Goal: Task Accomplishment & Management: Use online tool/utility

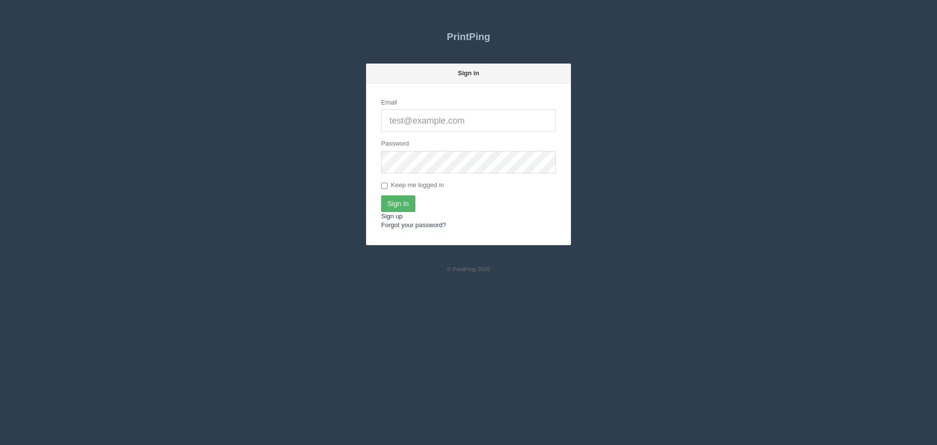
type input "[PERSON_NAME][EMAIL_ADDRESS][DOMAIN_NAME]"
click at [401, 206] on input "Sign In" at bounding box center [398, 203] width 34 height 17
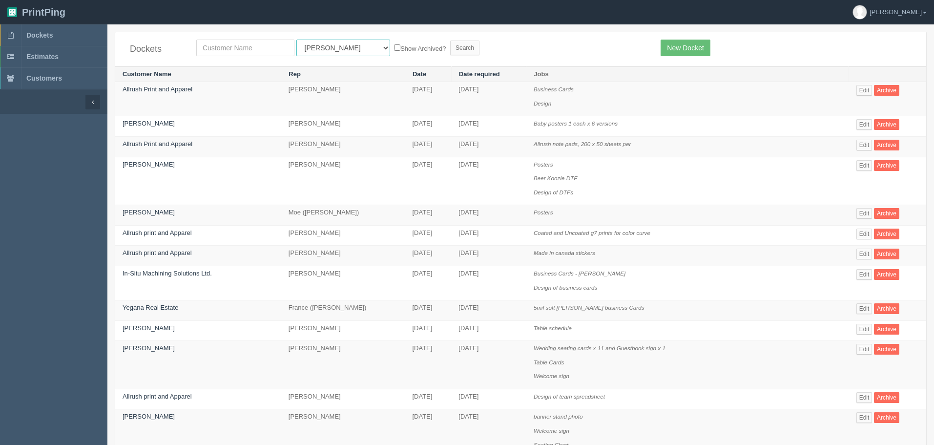
click at [314, 47] on select "All Users [PERSON_NAME] Test 1 [PERSON_NAME] [PERSON_NAME] [PERSON_NAME] France…" at bounding box center [343, 48] width 94 height 17
select select "46"
click at [296, 40] on select "All Users [PERSON_NAME] Test 1 [PERSON_NAME] [PERSON_NAME] [PERSON_NAME] France…" at bounding box center [343, 48] width 94 height 17
click at [450, 49] on input "Search" at bounding box center [464, 48] width 29 height 15
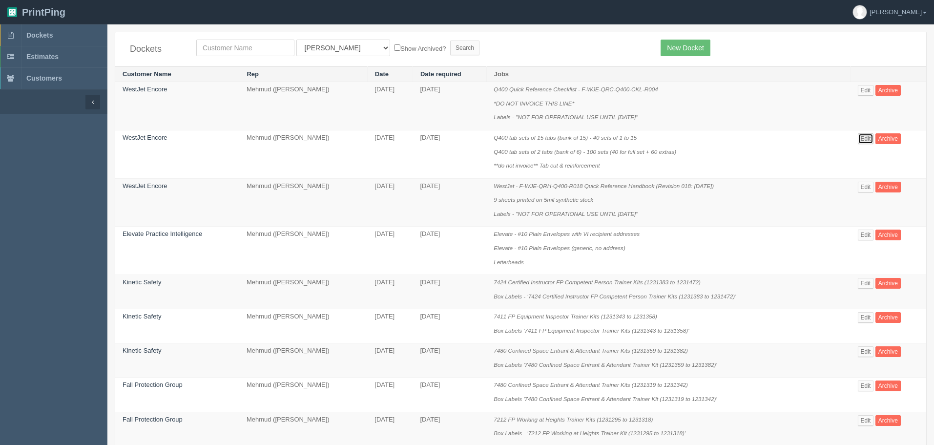
click at [869, 137] on link "Edit" at bounding box center [866, 138] width 16 height 11
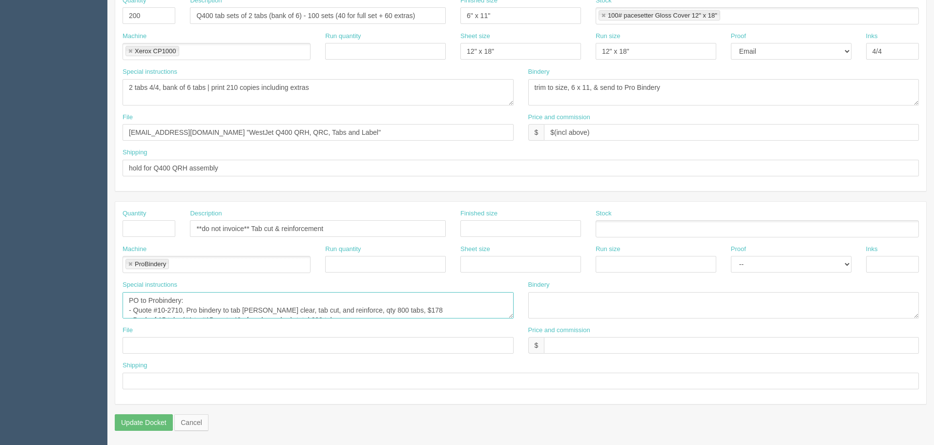
scroll to position [29, 0]
drag, startPoint x: 127, startPoint y: 297, endPoint x: 506, endPoint y: 360, distance: 384.4
click at [506, 360] on div "Quantity Description **do not invoice** Tab cut & reinforcement Finished size S…" at bounding box center [520, 303] width 811 height 202
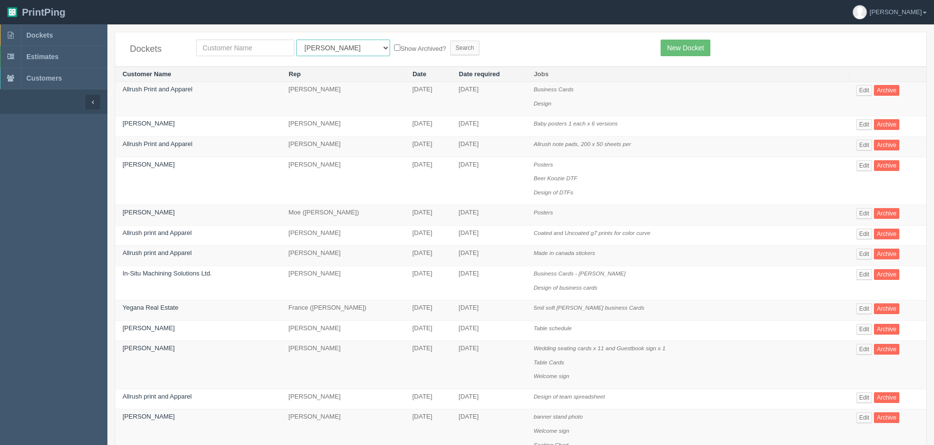
click at [315, 51] on select "All Users [PERSON_NAME] Test 1 [PERSON_NAME] [PERSON_NAME] [PERSON_NAME] France…" at bounding box center [343, 48] width 94 height 17
select select "46"
click at [296, 40] on select "All Users [PERSON_NAME] Test 1 [PERSON_NAME] [PERSON_NAME] [PERSON_NAME] France…" at bounding box center [343, 48] width 94 height 17
click at [450, 52] on input "Search" at bounding box center [464, 48] width 29 height 15
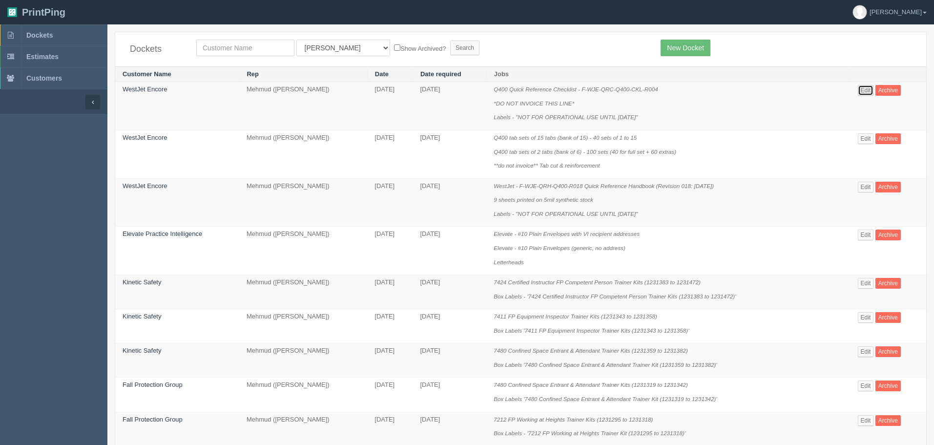
click at [861, 87] on link "Edit" at bounding box center [866, 90] width 16 height 11
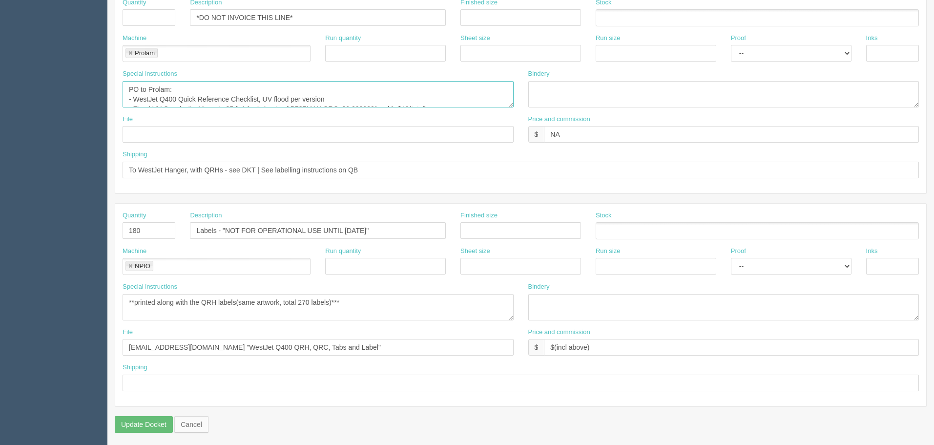
scroll to position [20, 0]
drag, startPoint x: 127, startPoint y: 86, endPoint x: 481, endPoint y: 139, distance: 357.9
click at [481, 139] on div "Quantity Description *DO NOT INVOICE THIS LINE* Finished size Stock Machine Pro…" at bounding box center [520, 92] width 811 height 202
